Goal: Find specific page/section: Find specific page/section

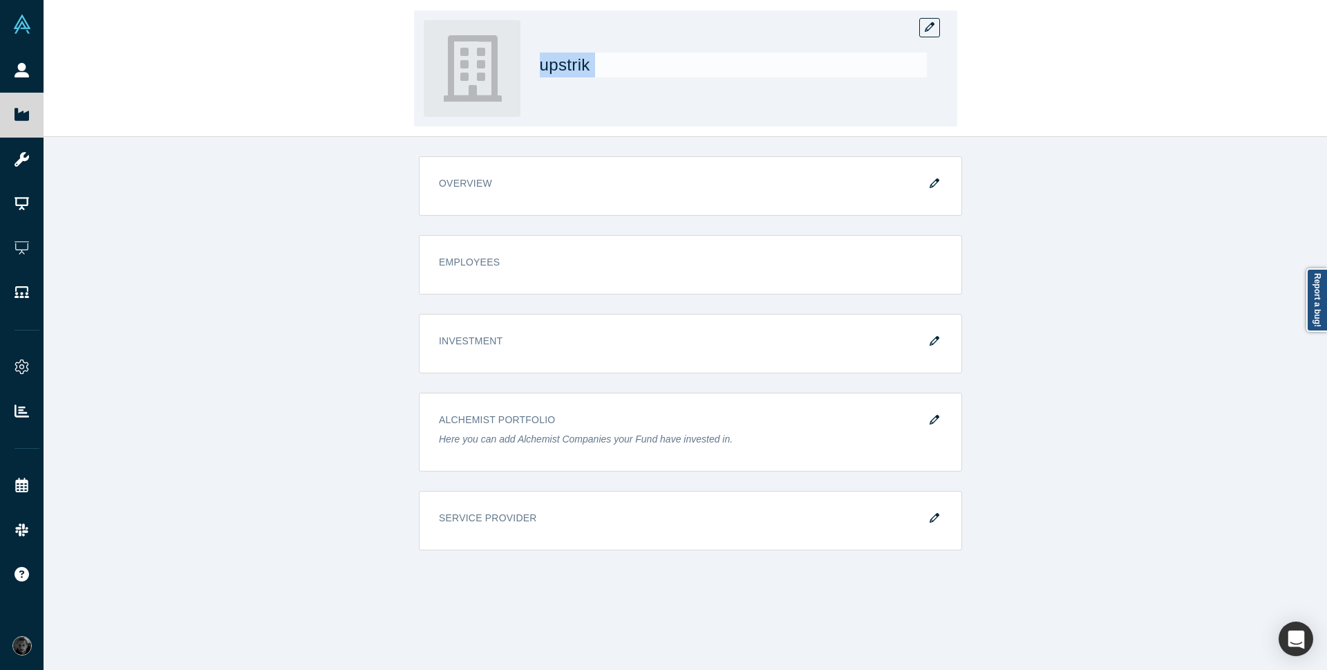
click at [532, 71] on div "upstrik" at bounding box center [685, 68] width 543 height 116
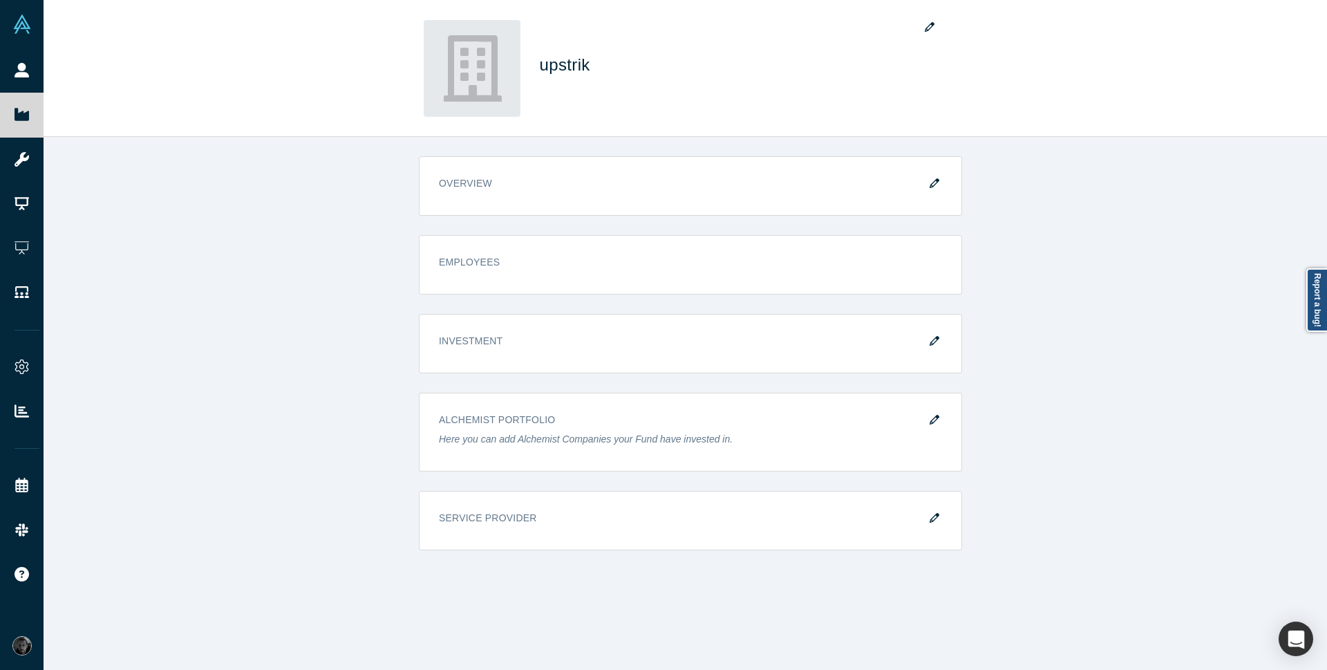
click at [276, 247] on div "overview Employees Investment Alchemist Portfolio Here you can add Alchemist Co…" at bounding box center [691, 408] width 1294 height 543
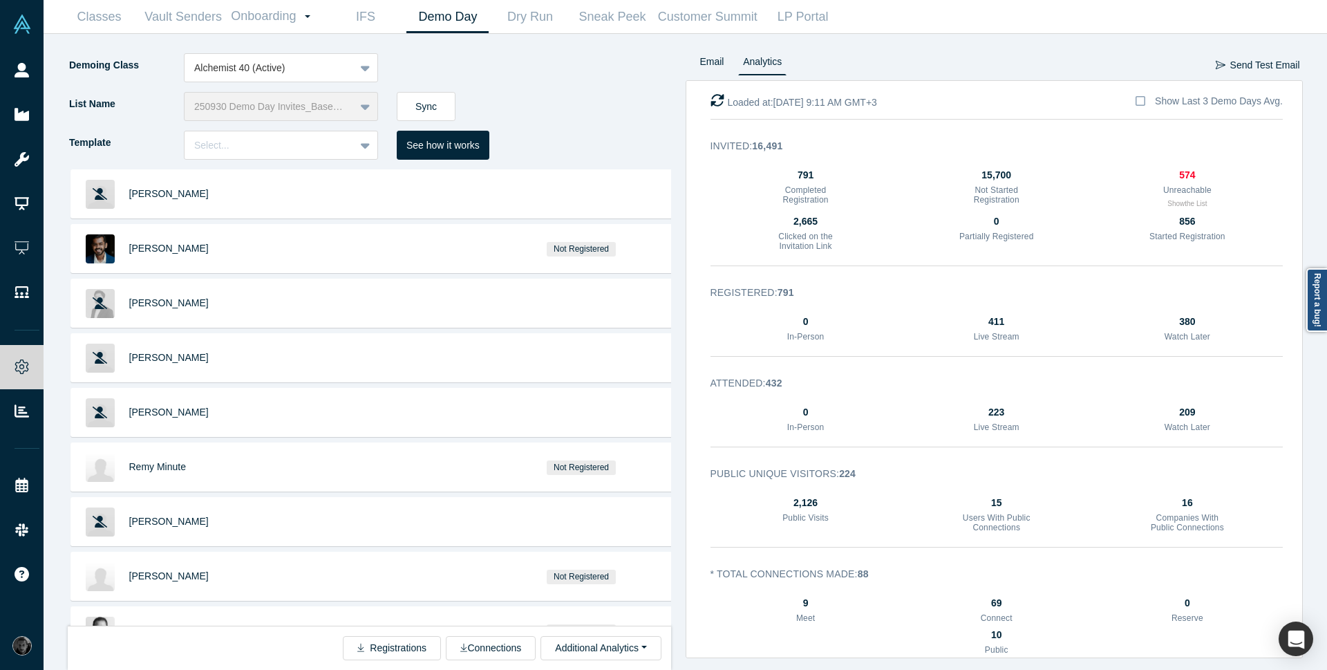
scroll to position [660, 0]
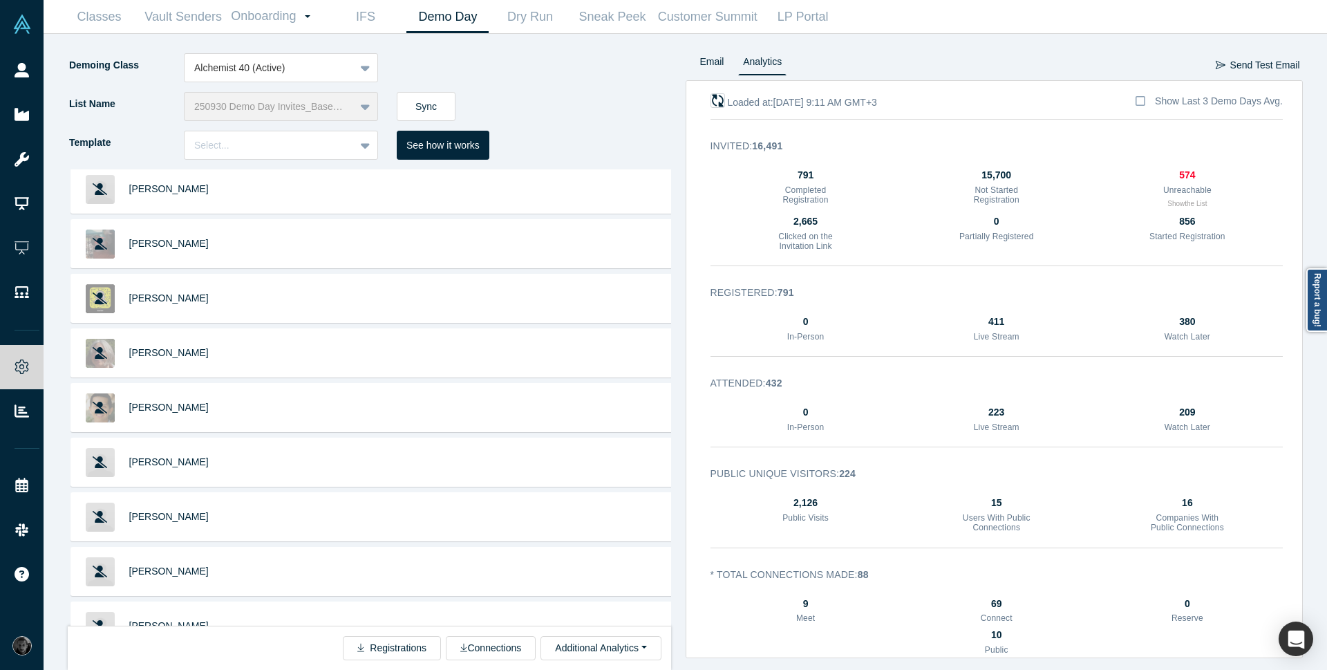
click at [720, 100] on icon "button" at bounding box center [717, 100] width 13 height 13
